Goal: Task Accomplishment & Management: Manage account settings

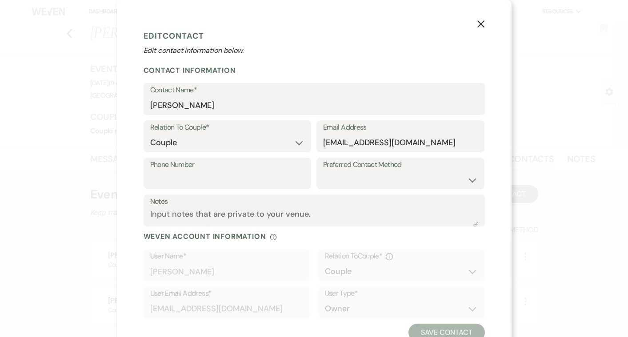
select select "1"
click at [330, 143] on input "[EMAIL_ADDRESS][DOMAIN_NAME]" at bounding box center [400, 142] width 155 height 17
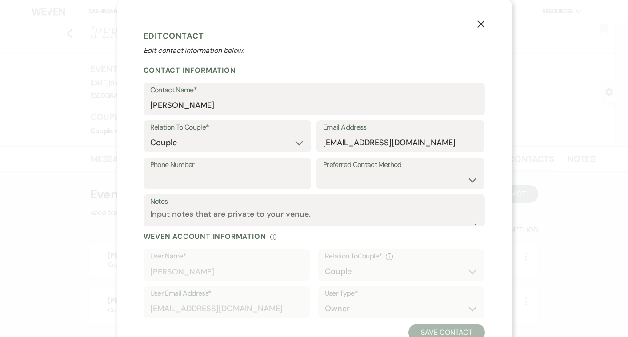
click at [56, 105] on div "X Edit Contact Edit contact information below. Contact Information Contact Name…" at bounding box center [314, 168] width 628 height 337
click at [475, 23] on button "X" at bounding box center [480, 24] width 13 height 16
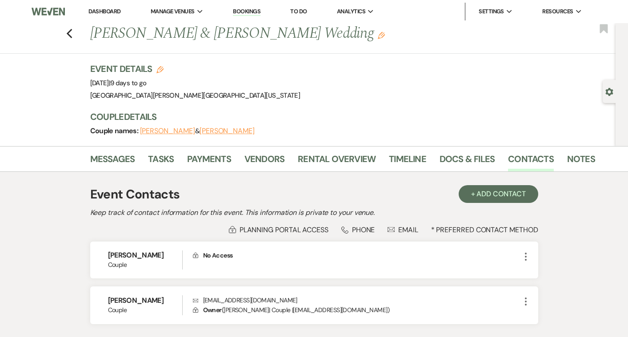
click at [114, 16] on li "Dashboard" at bounding box center [104, 12] width 41 height 18
click at [110, 14] on link "Dashboard" at bounding box center [104, 12] width 32 height 8
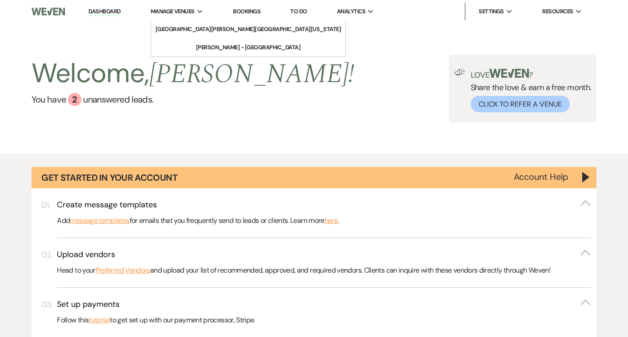
click at [184, 12] on span "Manage Venues" at bounding box center [173, 11] width 44 height 9
click at [257, 8] on link "Bookings" at bounding box center [247, 12] width 28 height 8
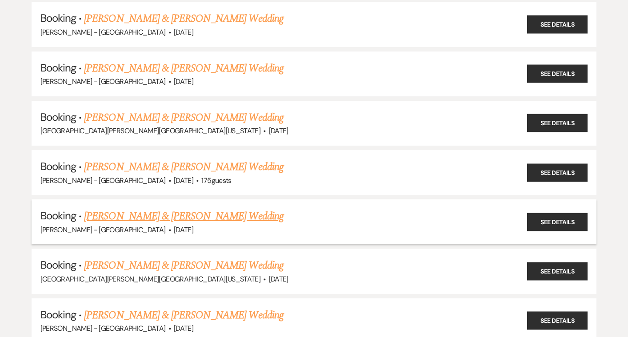
scroll to position [599, 0]
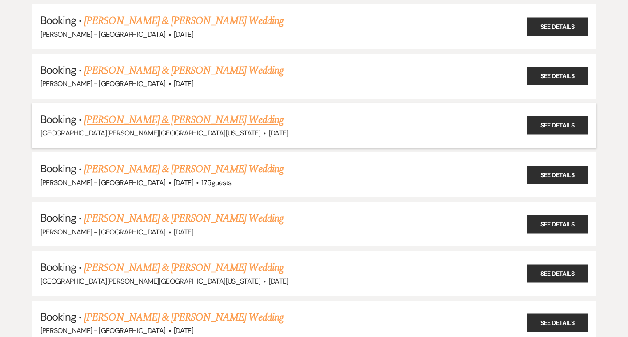
click at [204, 112] on link "[PERSON_NAME] & [PERSON_NAME] Wedding" at bounding box center [183, 120] width 199 height 16
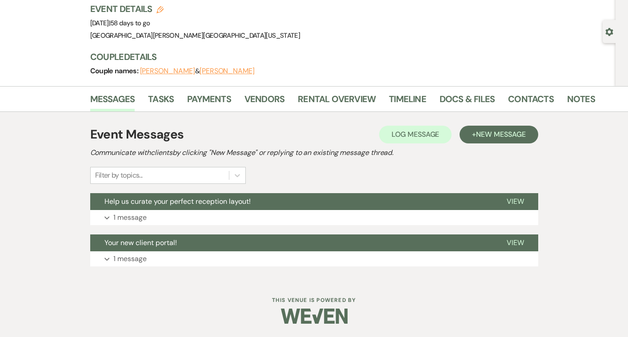
scroll to position [59, 0]
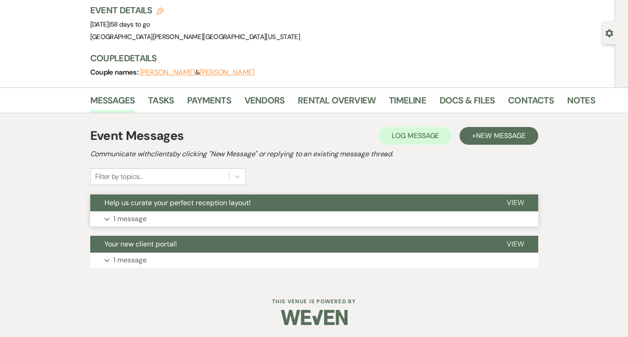
click at [159, 218] on button "Expand 1 message" at bounding box center [314, 218] width 448 height 15
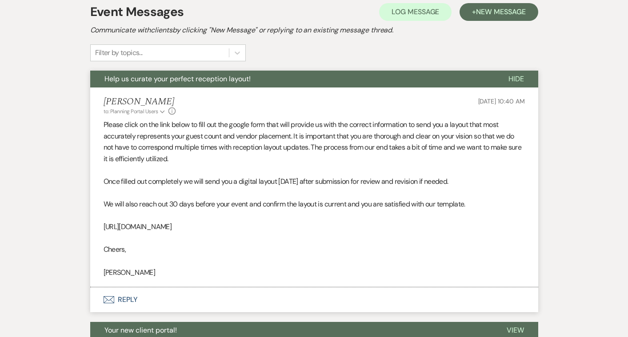
scroll to position [187, 0]
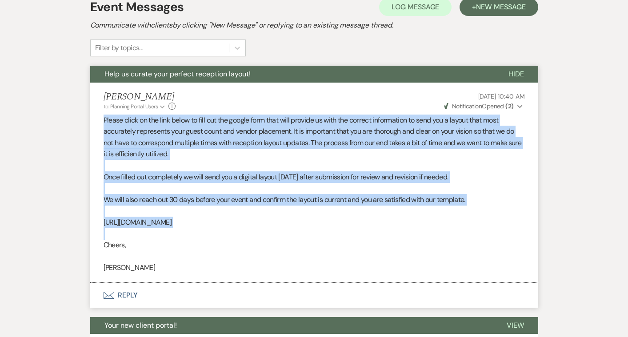
drag, startPoint x: 100, startPoint y: 116, endPoint x: 230, endPoint y: 227, distance: 171.1
click at [230, 227] on li "[PERSON_NAME] to: Planning Portal Users Expand Info [DATE] 10:40 AM Weven Check…" at bounding box center [314, 183] width 448 height 200
copy div "Please click on the link below to fill out the google form that will provide us…"
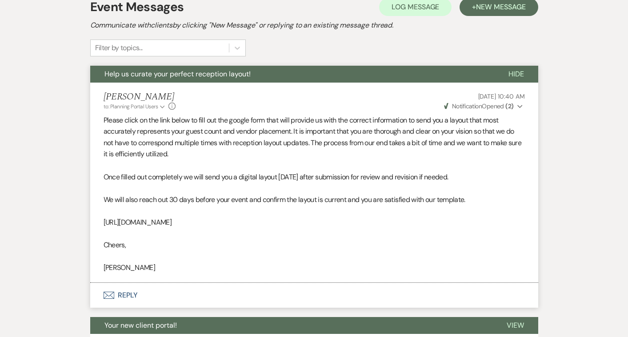
click at [235, 244] on p "Cheers," at bounding box center [313, 245] width 421 height 12
